Goal: Task Accomplishment & Management: Manage account settings

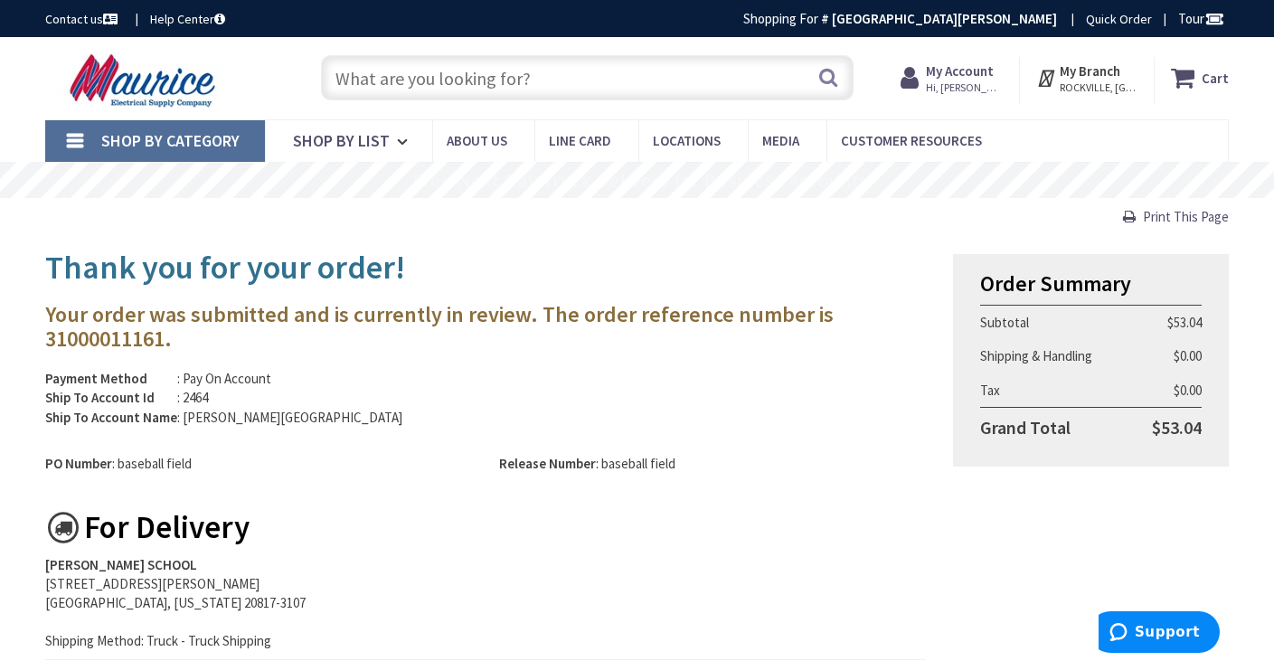
click at [963, 74] on strong "My Account" at bounding box center [960, 70] width 68 height 17
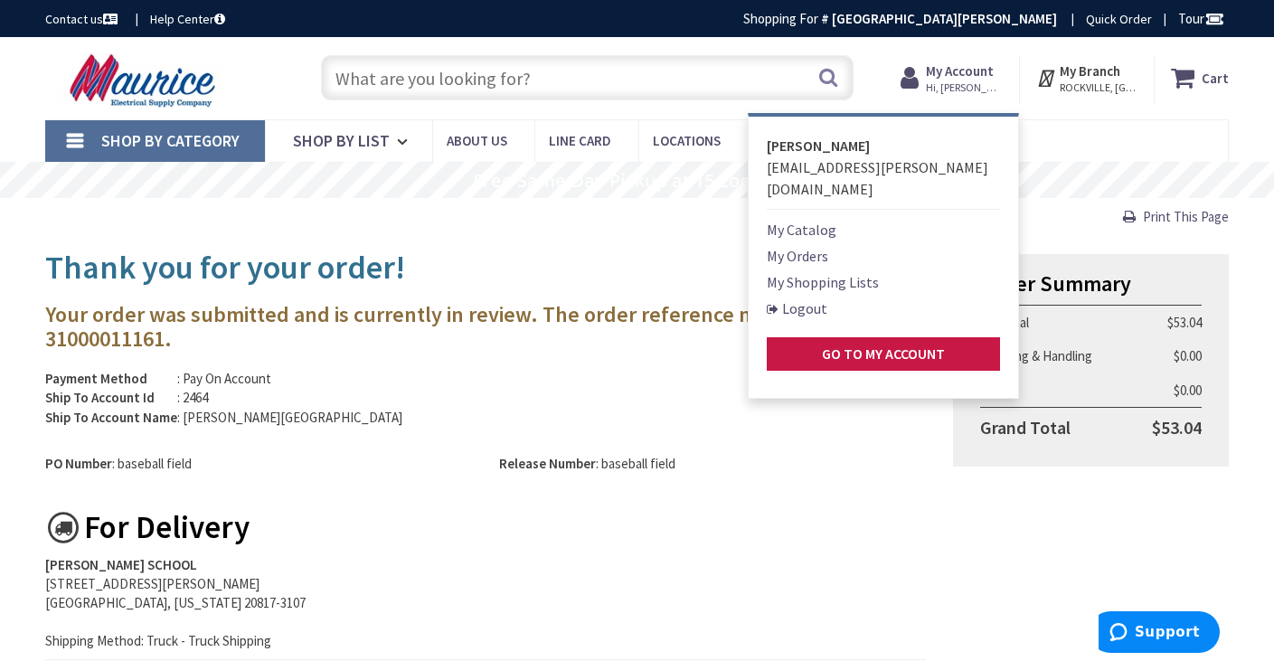
click at [824, 271] on link "My Shopping Lists" at bounding box center [822, 282] width 112 height 22
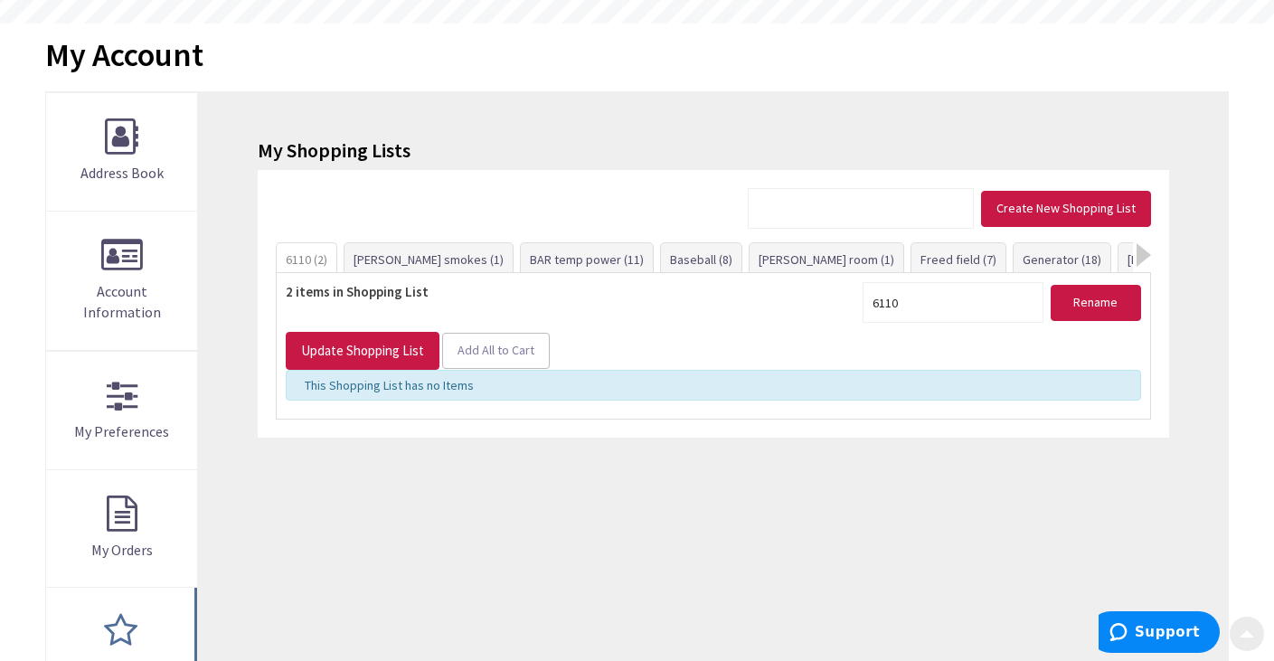
scroll to position [181, 0]
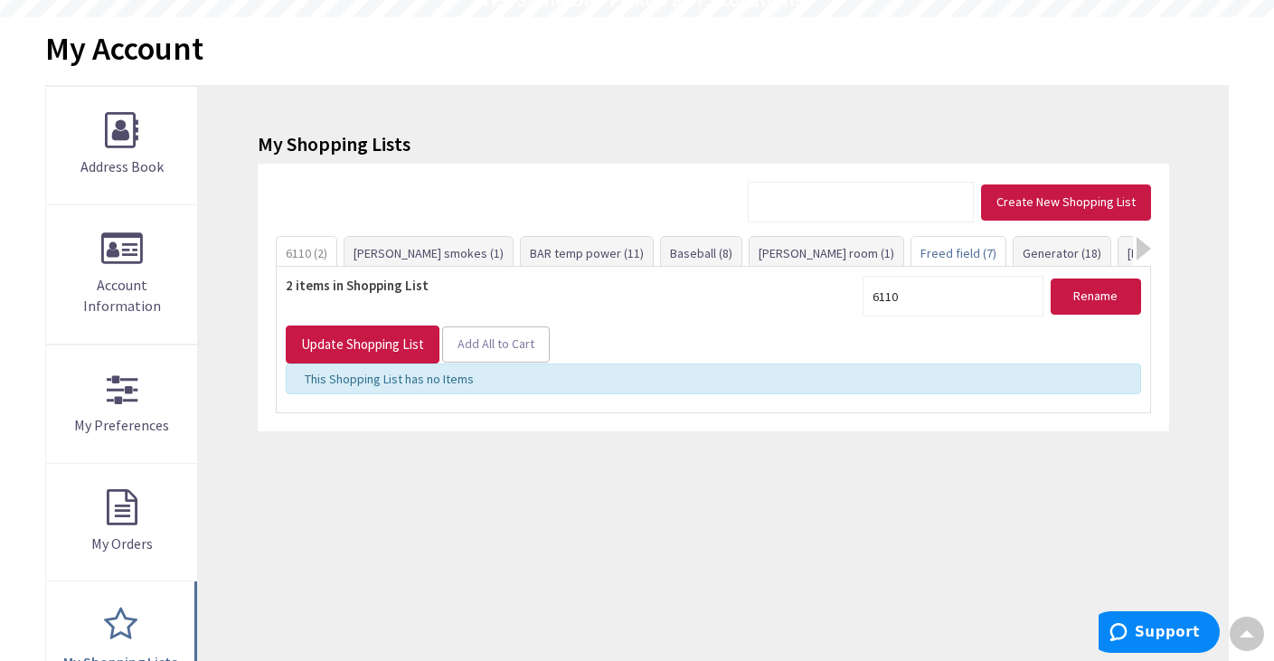
type input "[GEOGRAPHIC_DATA], [STREET_ADDRESS]"
click at [1145, 250] on div at bounding box center [1143, 249] width 14 height 24
click at [1137, 249] on div at bounding box center [1143, 249] width 14 height 24
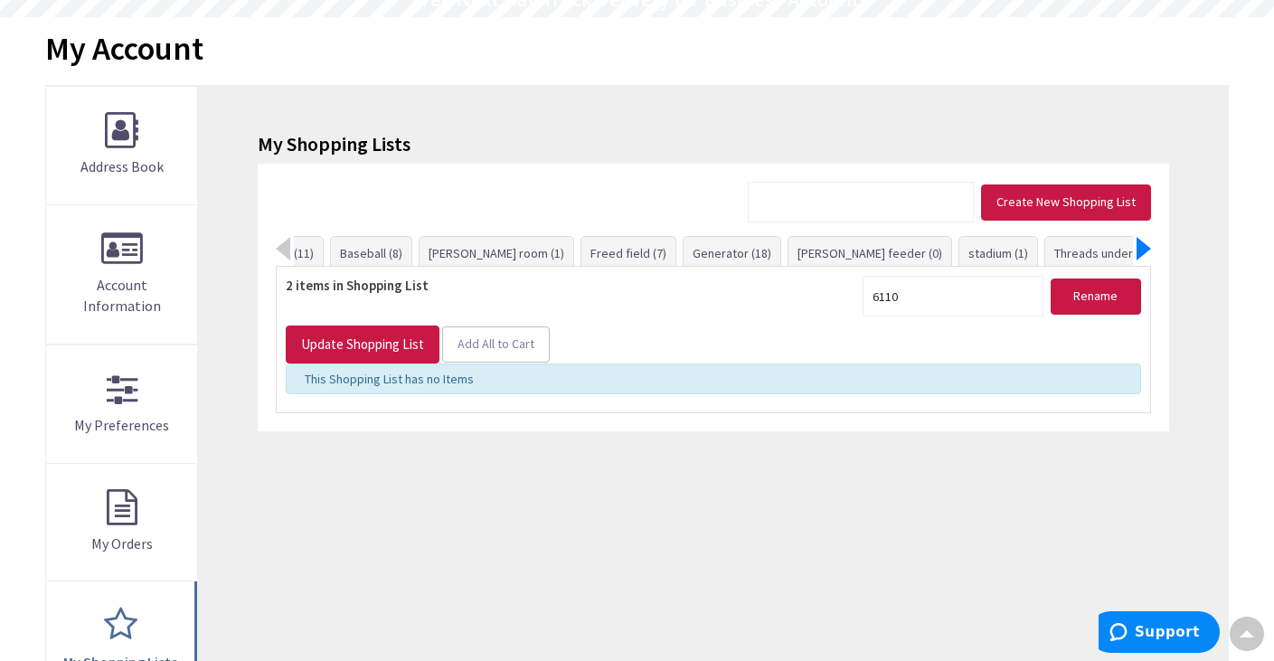
click at [1137, 249] on div at bounding box center [1143, 249] width 14 height 24
click at [286, 252] on div at bounding box center [283, 249] width 14 height 24
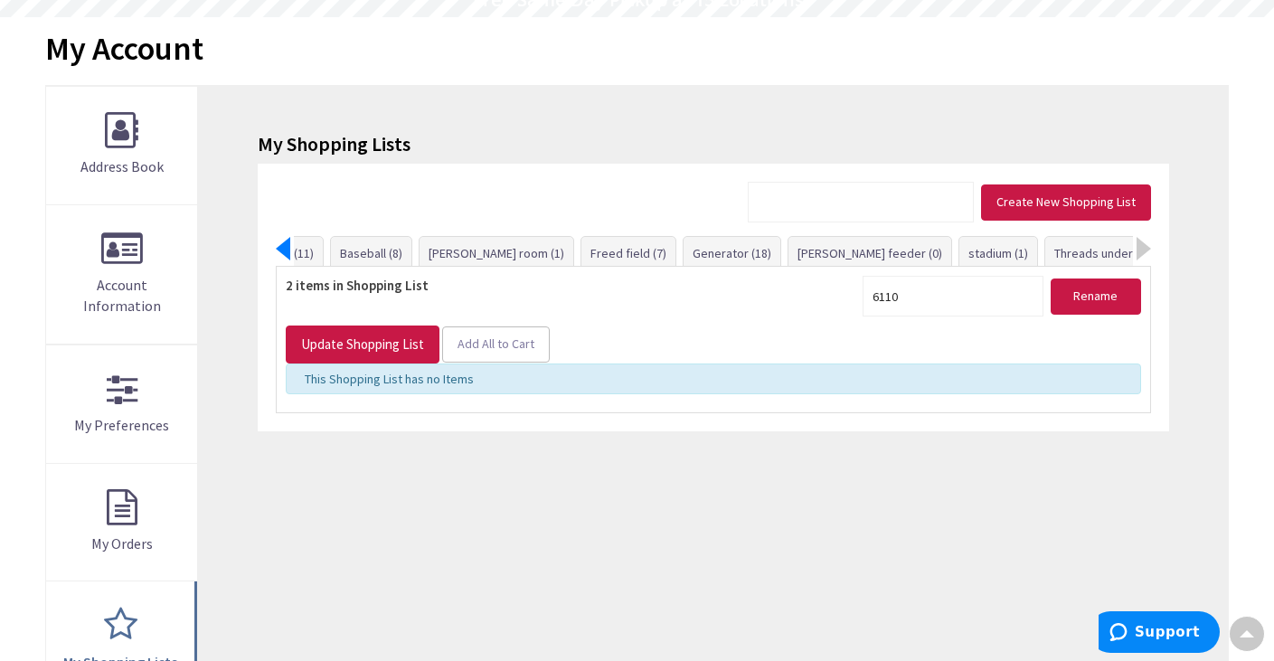
click at [286, 252] on div at bounding box center [283, 249] width 14 height 24
click at [468, 252] on link "Baseball (8)" at bounding box center [508, 253] width 80 height 33
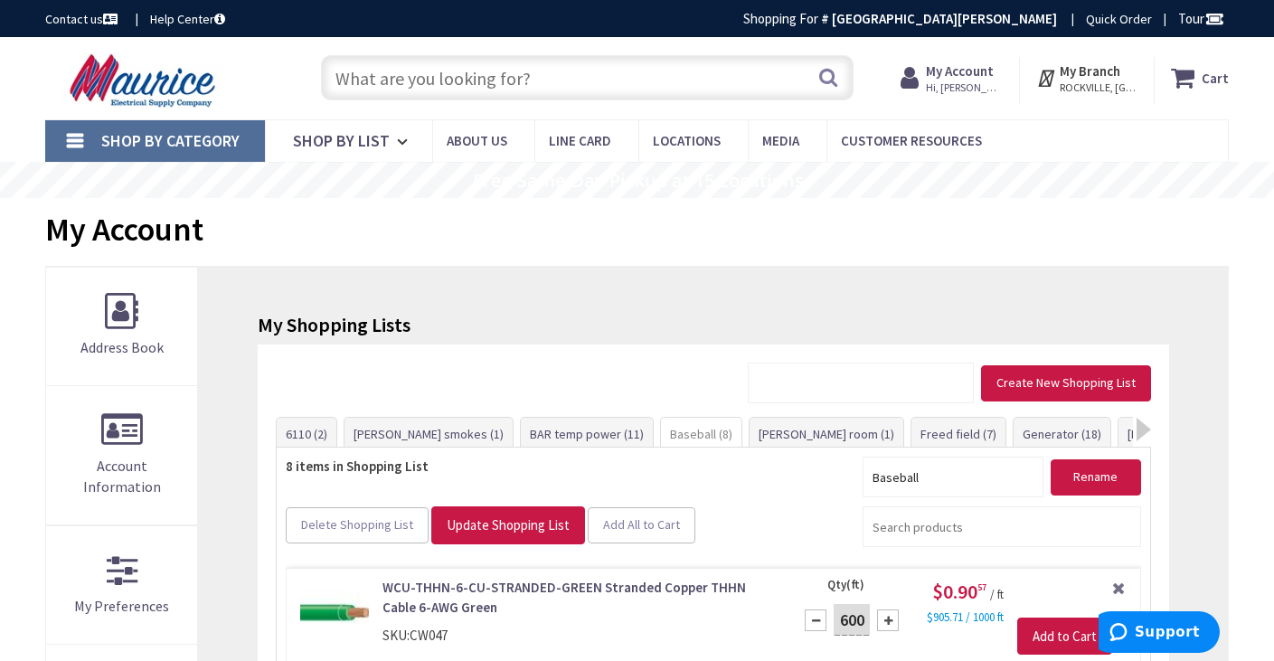
click at [1106, 76] on strong "My Branch" at bounding box center [1089, 70] width 61 height 17
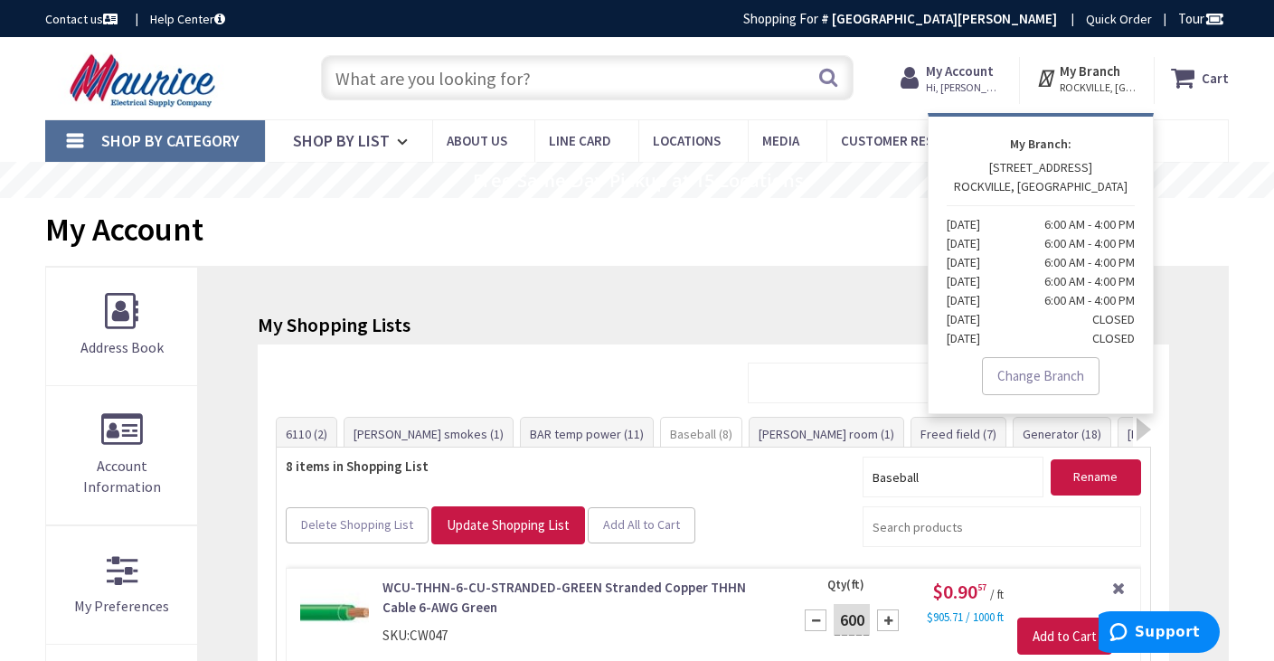
click at [1059, 164] on p "12150 PARKLAWN DR ROCKVILLE, MD Monday 6:00 AM - 4:00 PM Tuesday 6:00 AM - 4:00…" at bounding box center [1040, 253] width 188 height 190
click at [1028, 192] on p "12150 PARKLAWN DR ROCKVILLE, MD Monday 6:00 AM - 4:00 PM Tuesday 6:00 AM - 4:00…" at bounding box center [1040, 253] width 188 height 190
